Goal: Task Accomplishment & Management: Complete application form

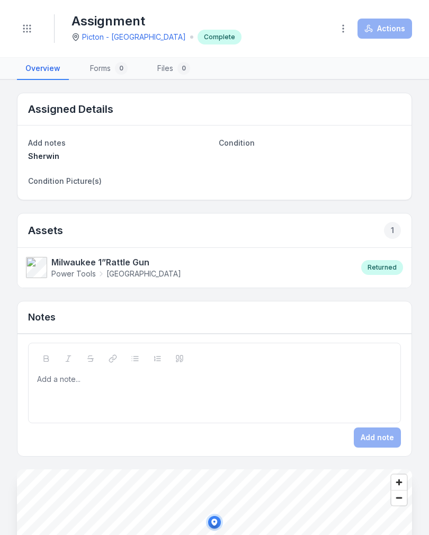
click at [29, 30] on icon "Toggle navigation" at bounding box center [27, 28] width 11 height 11
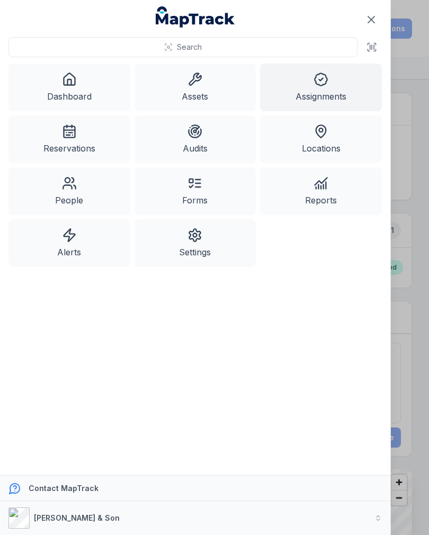
click at [187, 83] on link "Assets" at bounding box center [196, 88] width 122 height 48
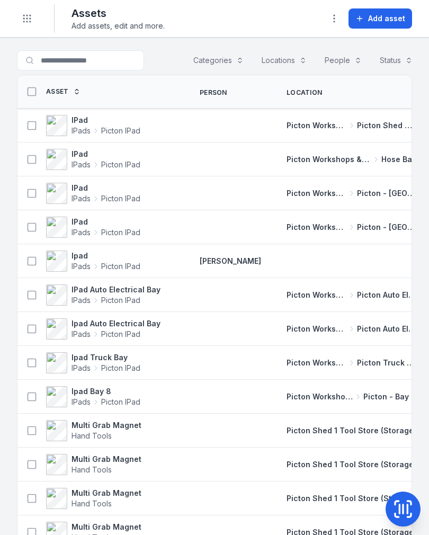
click at [23, 21] on icon "Toggle navigation" at bounding box center [27, 18] width 11 height 11
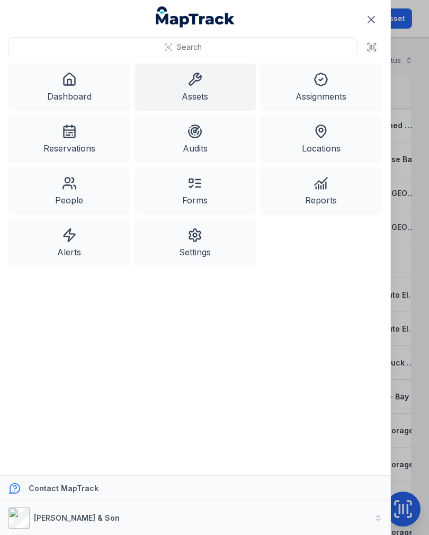
click at [68, 245] on link "Alerts" at bounding box center [69, 243] width 122 height 48
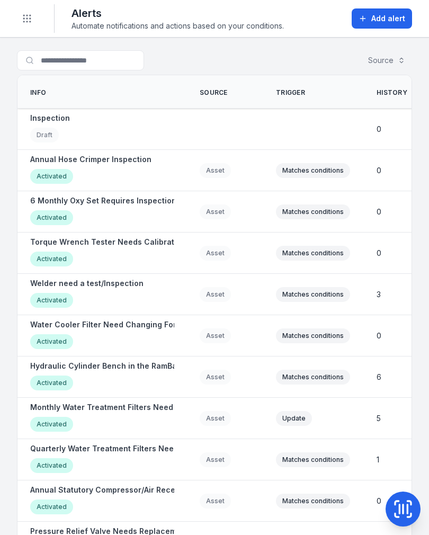
click at [103, 247] on div "Torque Wrench Tester Needs Calibration Activated" at bounding box center [108, 253] width 156 height 32
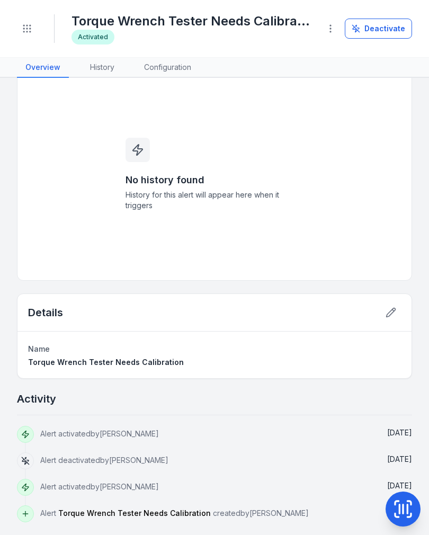
scroll to position [23, 0]
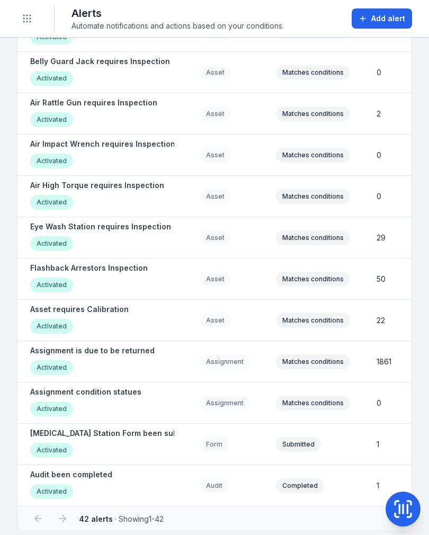
scroll to position [1338, 0]
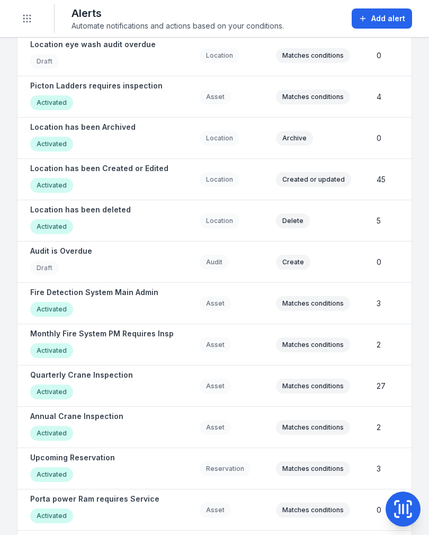
click at [19, 25] on div "Toggle Navigation" at bounding box center [27, 18] width 20 height 29
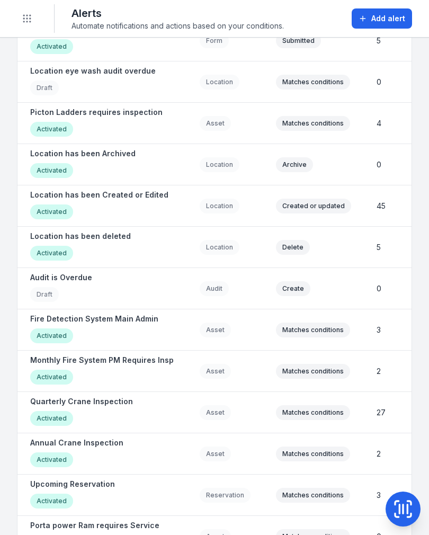
click at [19, 25] on button "Toggle Navigation" at bounding box center [27, 18] width 20 height 20
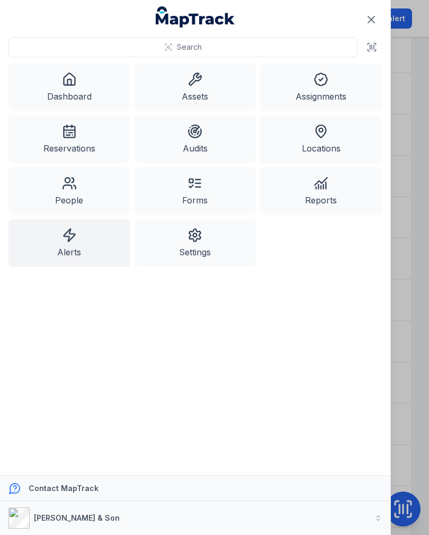
scroll to position [572, 0]
click at [207, 86] on link "Assets" at bounding box center [196, 88] width 122 height 48
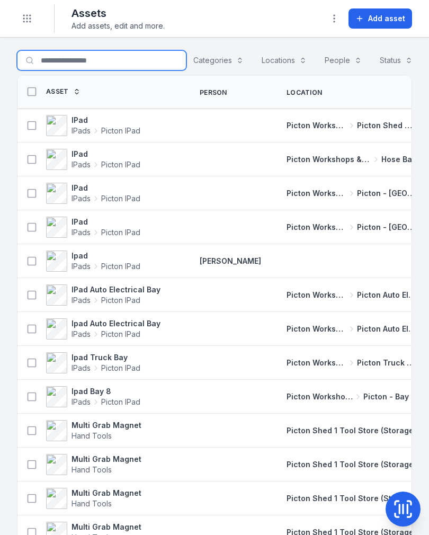
click at [50, 64] on input "Search for assets" at bounding box center [101, 60] width 169 height 20
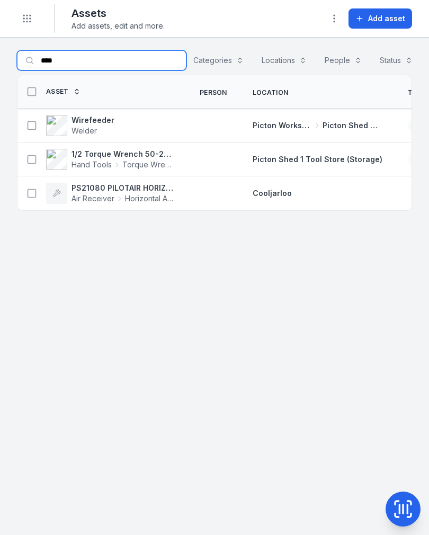
type input "****"
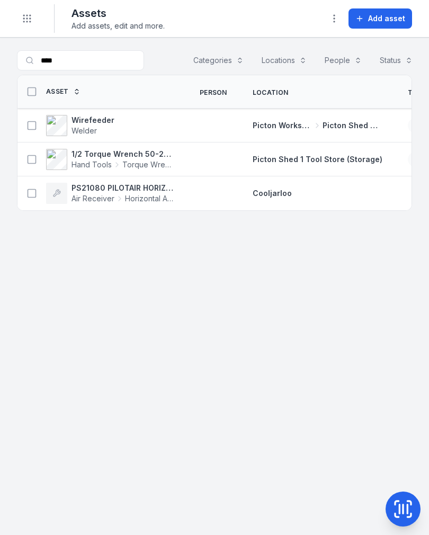
click at [117, 164] on icon at bounding box center [117, 165] width 2 height 4
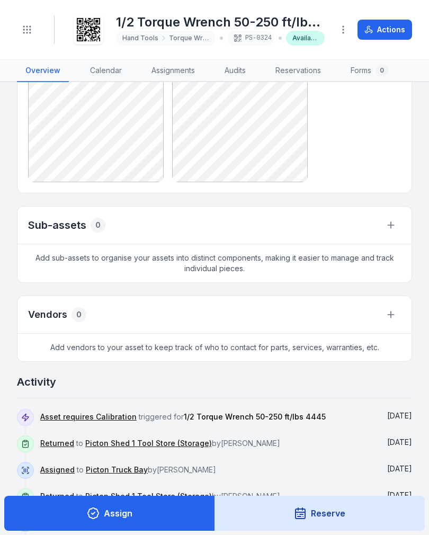
scroll to position [884, 0]
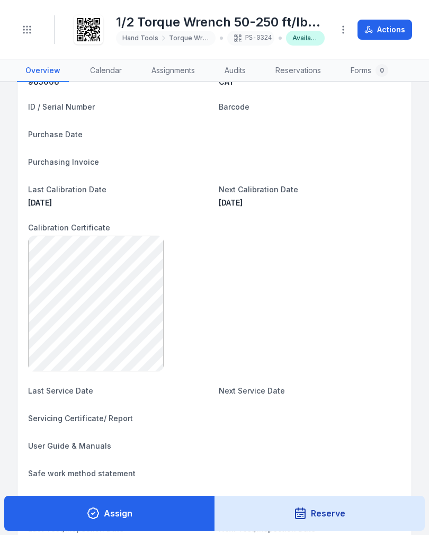
click at [385, 36] on button "Actions" at bounding box center [385, 30] width 55 height 20
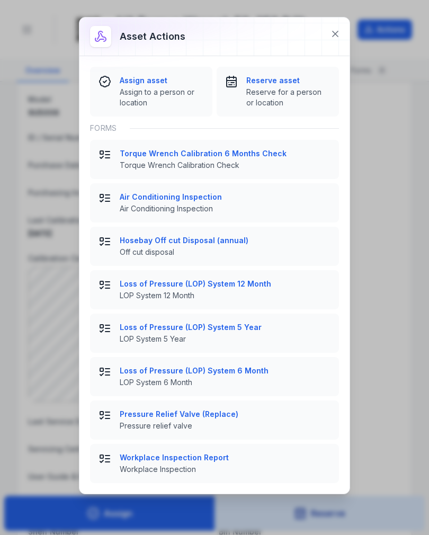
scroll to position [88, 0]
click at [284, 155] on strong "Torque Wrench Calibration 6 Months Check" at bounding box center [225, 153] width 211 height 11
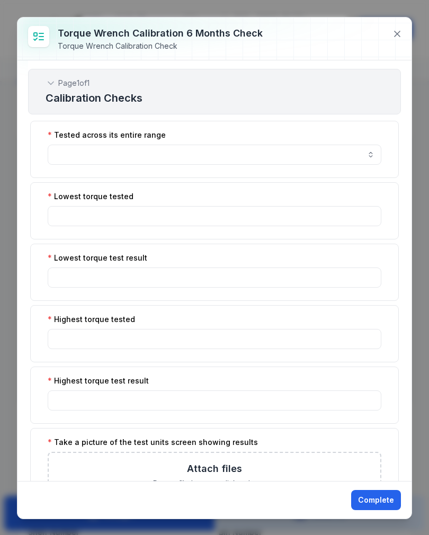
click at [192, 160] on button "button" at bounding box center [215, 155] width 334 height 20
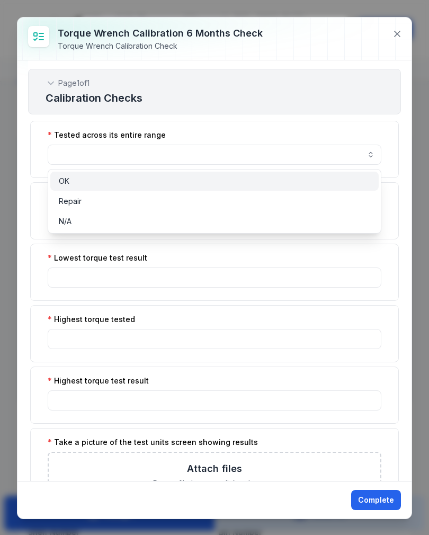
click at [61, 178] on span "OK" at bounding box center [64, 181] width 11 height 11
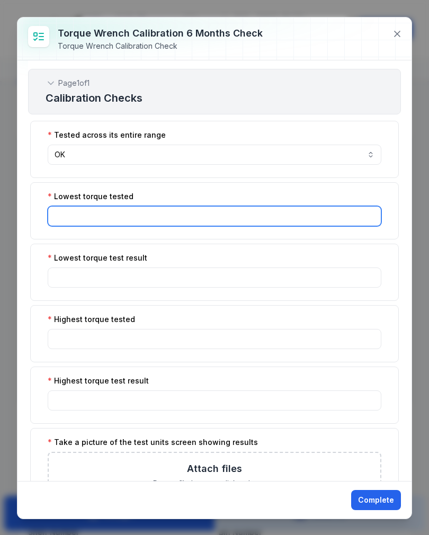
click at [141, 211] on input ":r5n:-form-item-label" at bounding box center [215, 216] width 334 height 20
type input "*********"
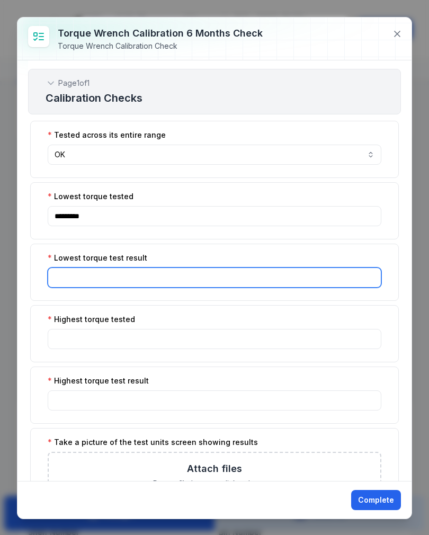
click at [74, 285] on input ":r5o:-form-item-label" at bounding box center [215, 277] width 334 height 20
type input "****"
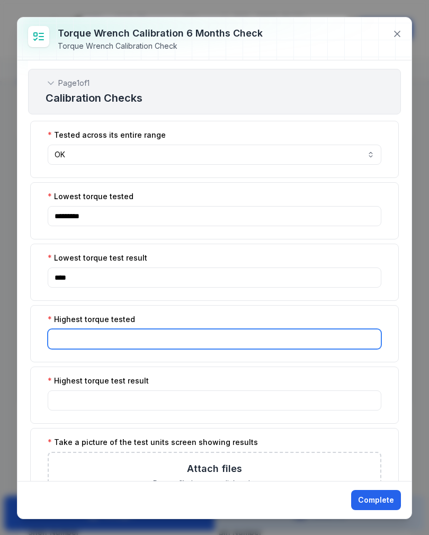
click at [64, 341] on input ":r5p:-form-item-label" at bounding box center [215, 339] width 334 height 20
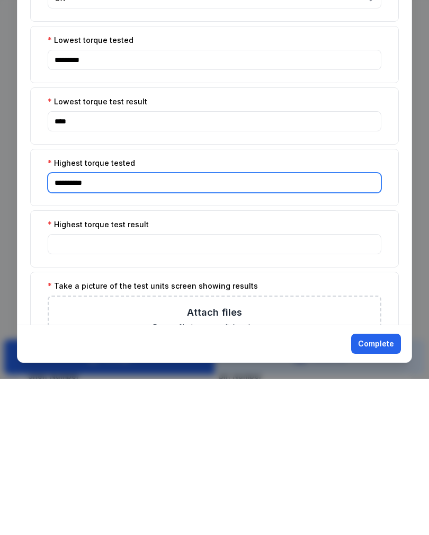
type input "**********"
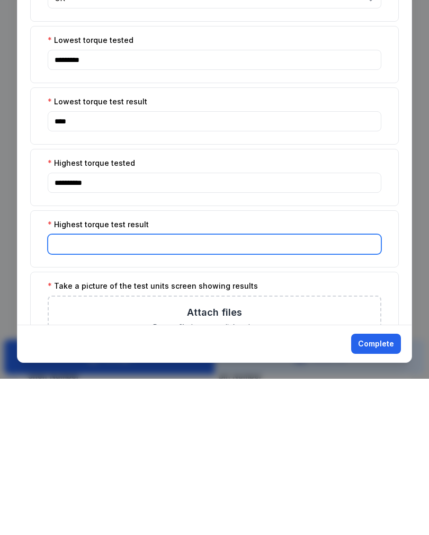
click at [62, 390] on input ":r5q:-form-item-label" at bounding box center [215, 400] width 334 height 20
type input "*****"
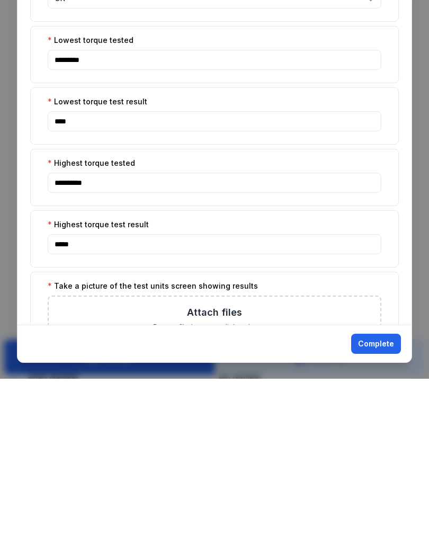
click at [330, 453] on div "Attach files Drag a file here, or click to browse. Browse Files Take Photos" at bounding box center [215, 490] width 332 height 75
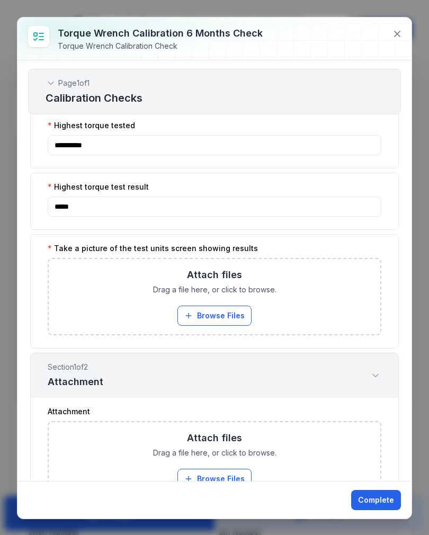
scroll to position [192, 0]
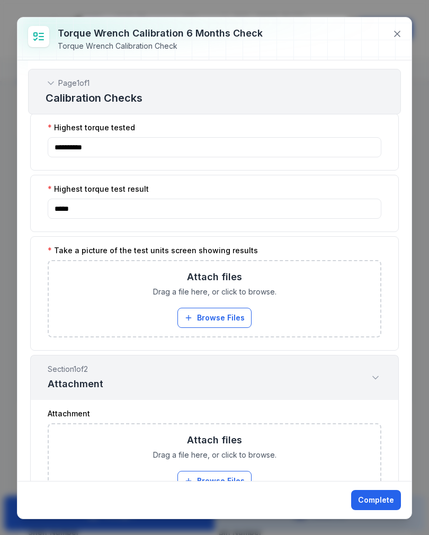
click at [241, 314] on button "Browse Files" at bounding box center [214, 318] width 74 height 20
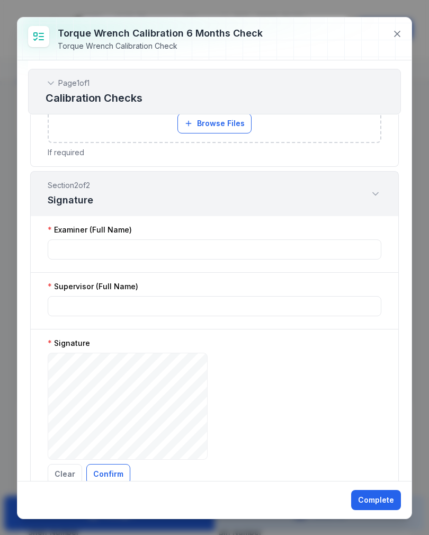
scroll to position [591, 0]
click at [276, 271] on div "Examiner (Full Name)" at bounding box center [214, 245] width 369 height 57
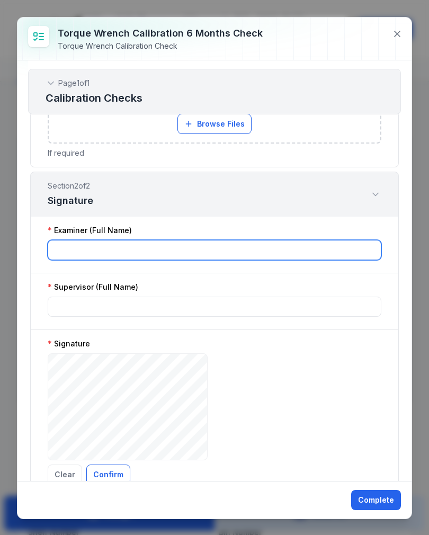
click at [274, 259] on input ":r5t:-form-item-label" at bounding box center [215, 250] width 334 height 20
type input "**********"
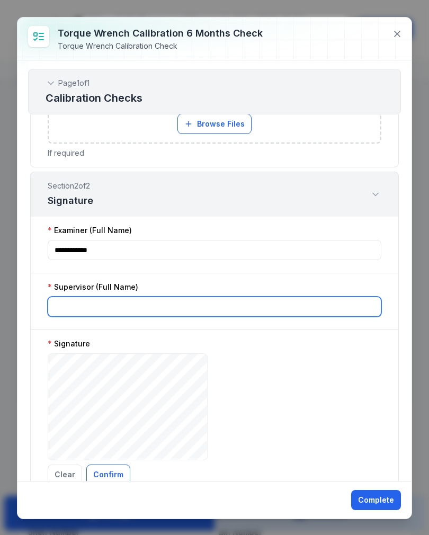
click at [253, 309] on input ":r5u:-form-item-label" at bounding box center [215, 307] width 334 height 20
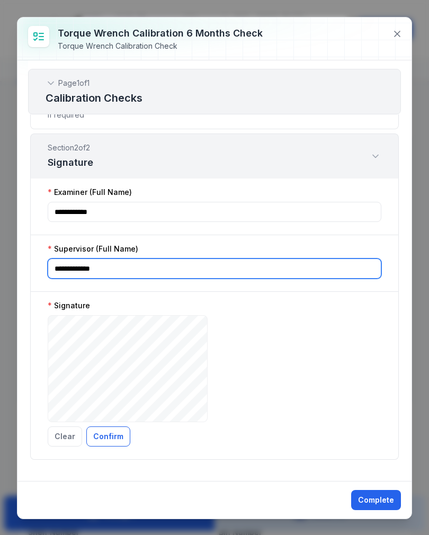
scroll to position [629, 0]
type input "**********"
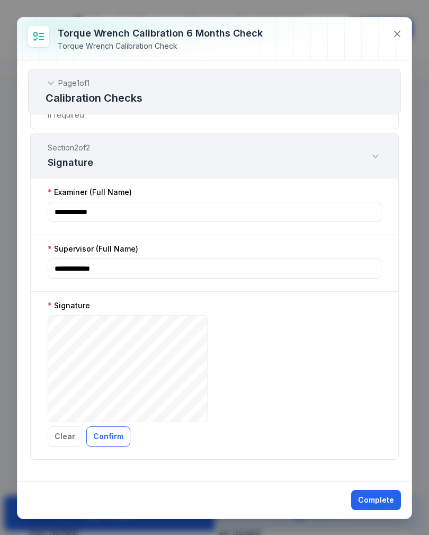
click at [112, 439] on button "Confirm" at bounding box center [108, 436] width 44 height 20
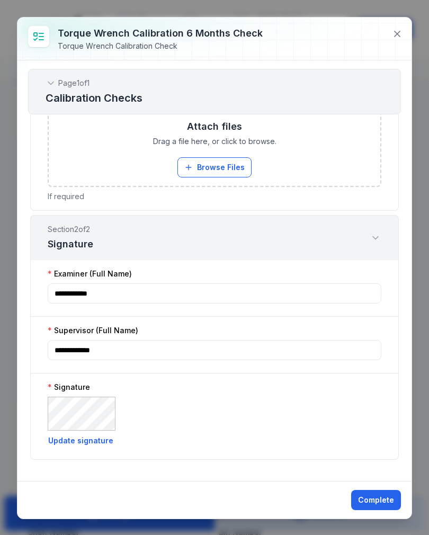
scroll to position [548, 0]
click at [376, 500] on button "Complete" at bounding box center [376, 500] width 50 height 20
